Goal: Transaction & Acquisition: Obtain resource

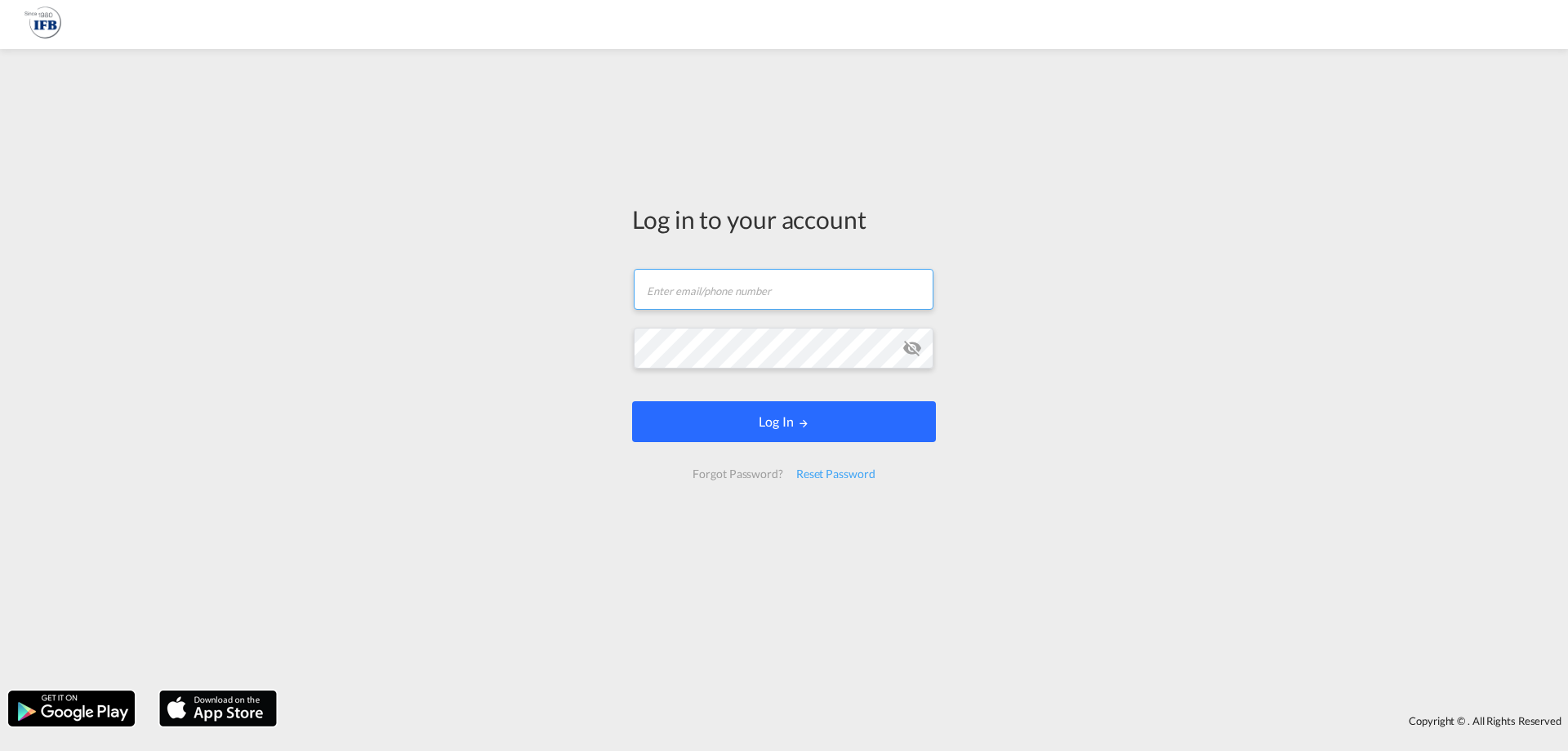
type input "[PERSON_NAME][EMAIL_ADDRESS][DOMAIN_NAME]"
click at [752, 415] on button "Log In" at bounding box center [784, 422] width 303 height 41
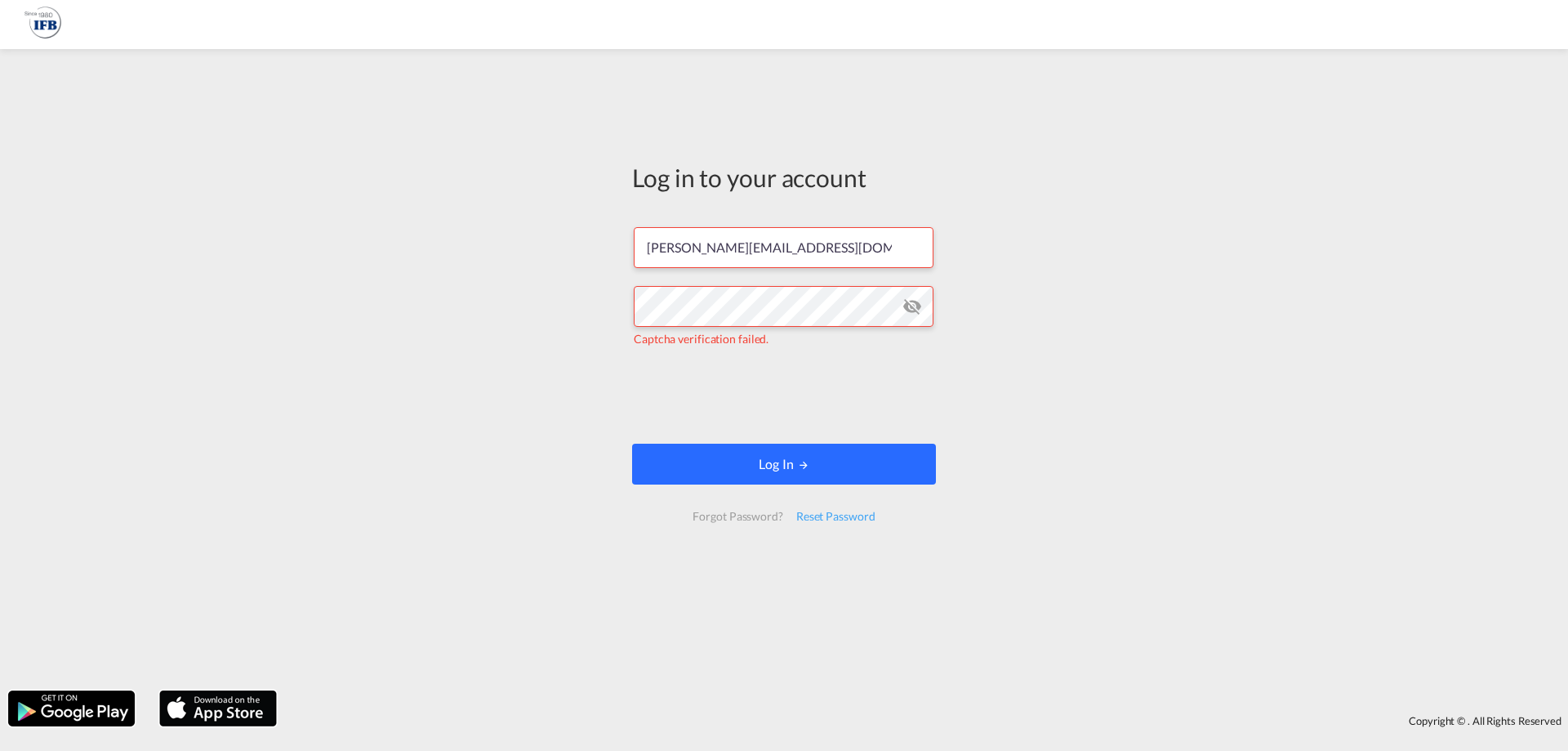
click at [726, 455] on button "Log In" at bounding box center [784, 464] width 303 height 41
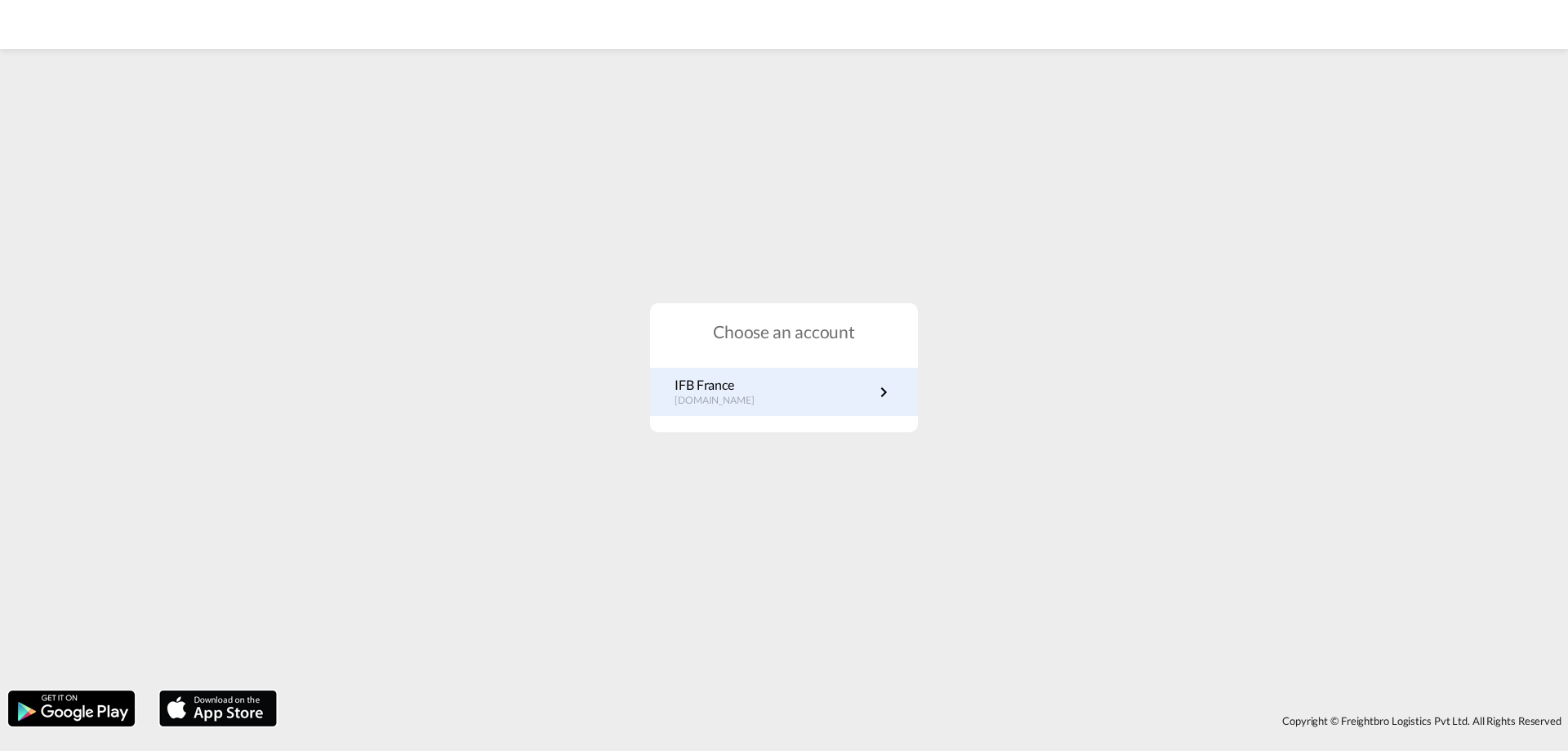
click at [749, 382] on p "IFB France" at bounding box center [722, 385] width 96 height 18
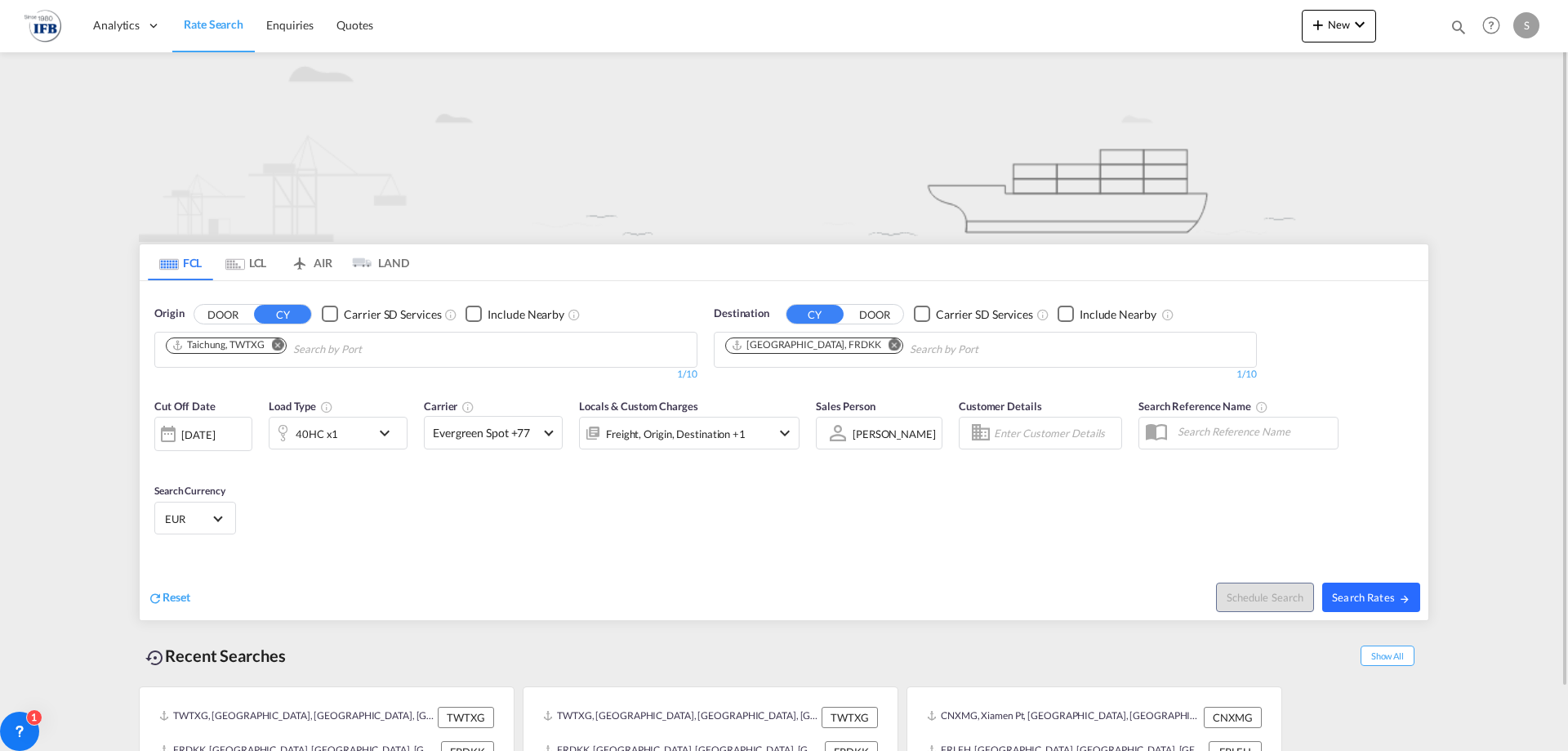
click at [1410, 604] on button "Search Rates" at bounding box center [1371, 597] width 98 height 29
type input "TWTXG to FRDKK / [DATE]"
